Goal: Find specific page/section: Find specific page/section

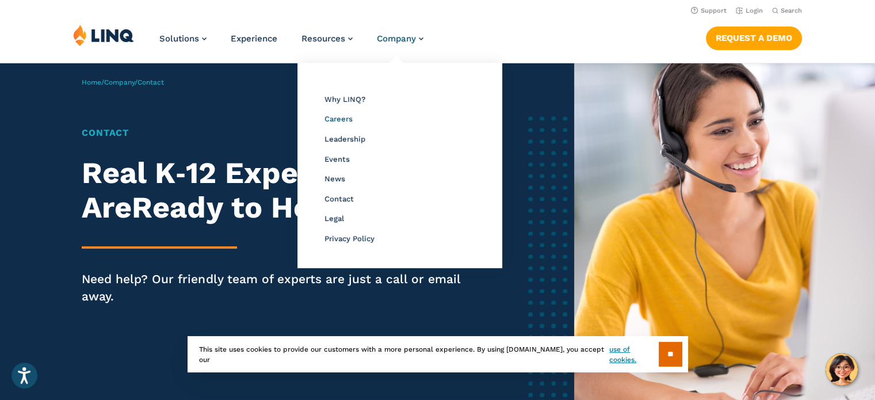
click at [344, 118] on span "Careers" at bounding box center [338, 118] width 28 height 9
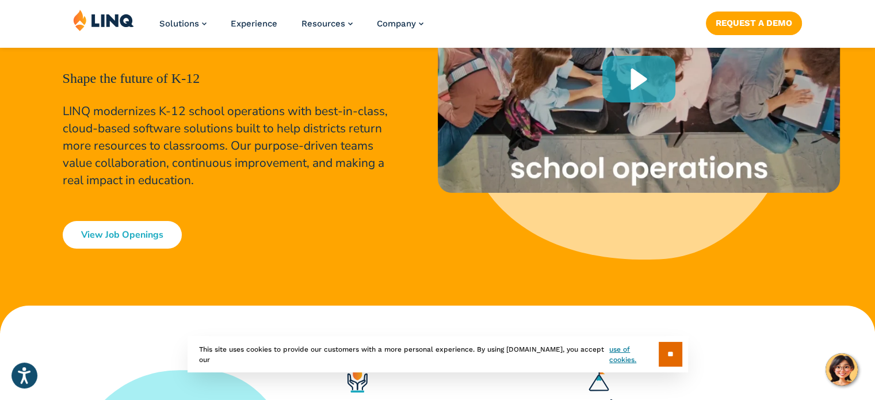
scroll to position [188, 0]
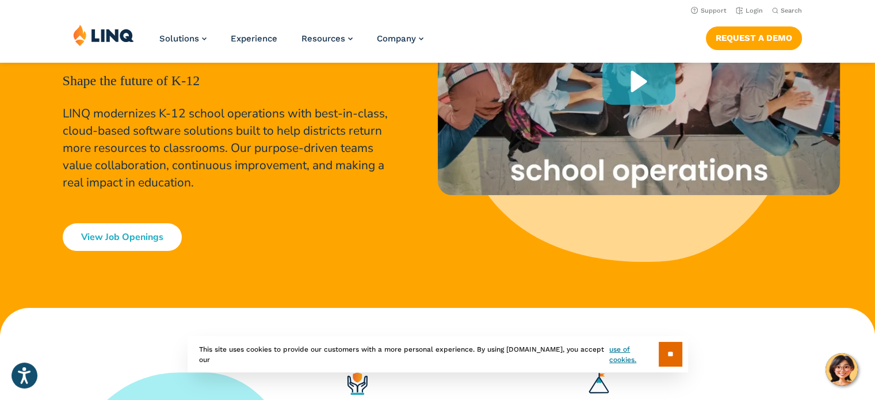
click at [147, 233] on link "View Job Openings" at bounding box center [122, 237] width 119 height 28
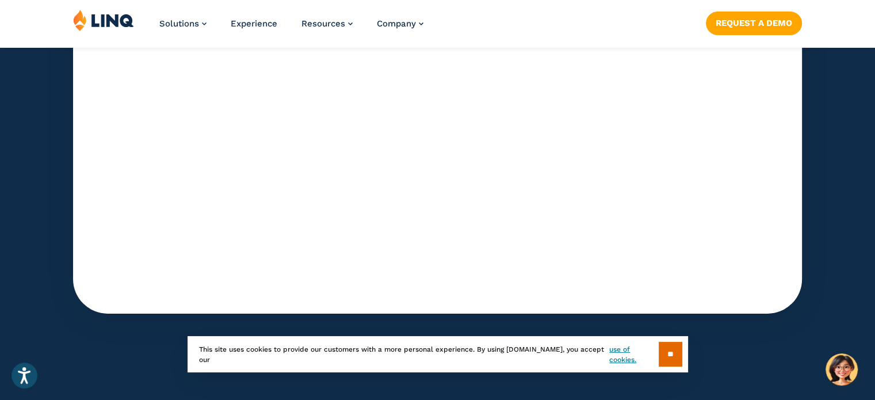
scroll to position [3783, 0]
